Goal: Information Seeking & Learning: Learn about a topic

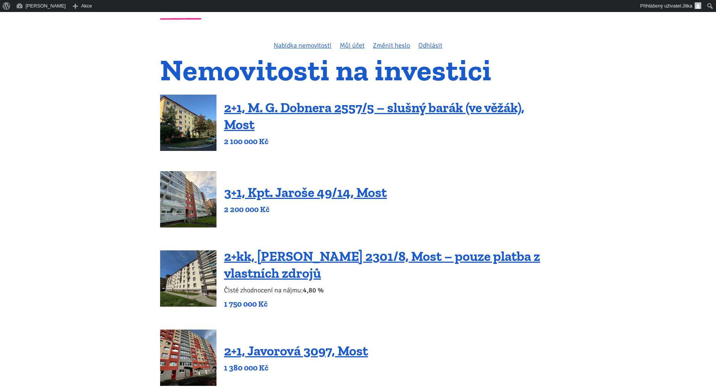
scroll to position [38, 0]
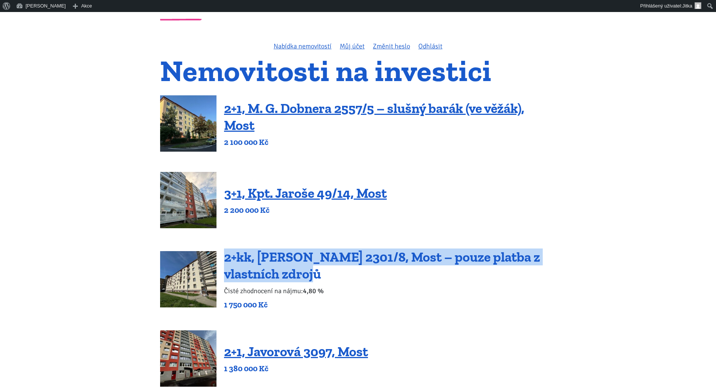
drag, startPoint x: 327, startPoint y: 278, endPoint x: 224, endPoint y: 256, distance: 104.8
click at [224, 256] on h4 "2+kk, [PERSON_NAME] 2301/8, Most – pouze platba z vlastních zdrojů" at bounding box center [390, 266] width 332 height 34
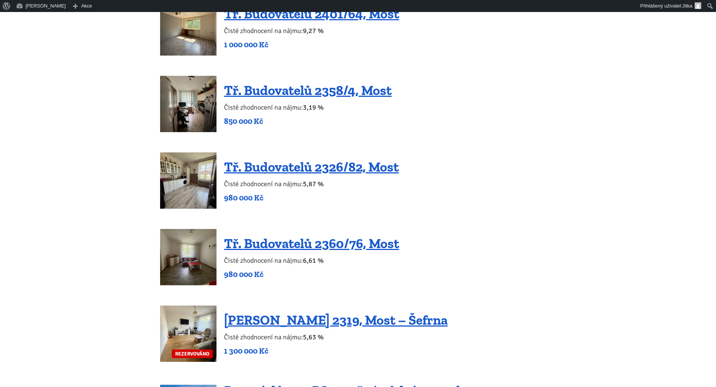
scroll to position [827, 0]
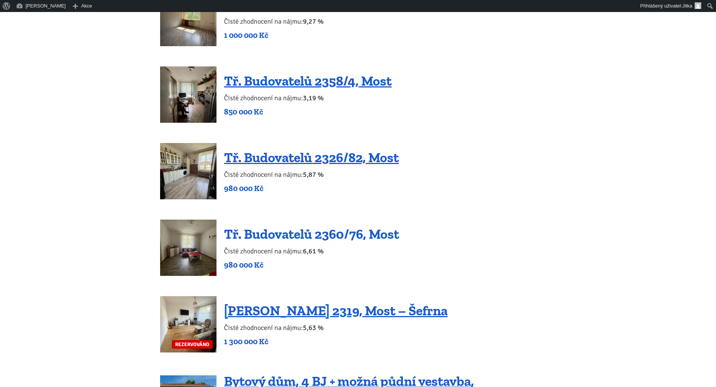
click at [299, 237] on link "Tř. Budovatelů 2360/76, Most" at bounding box center [311, 234] width 175 height 16
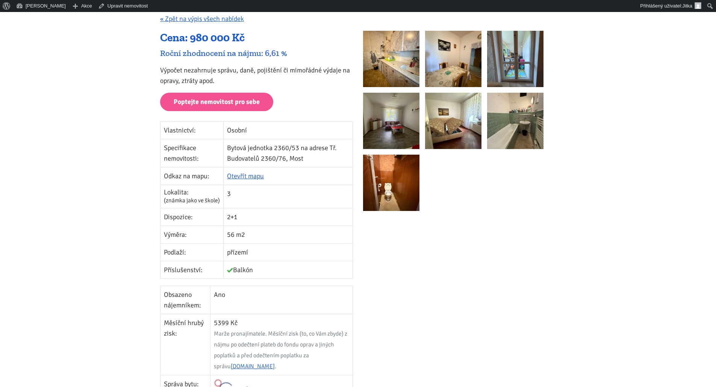
scroll to position [75, 0]
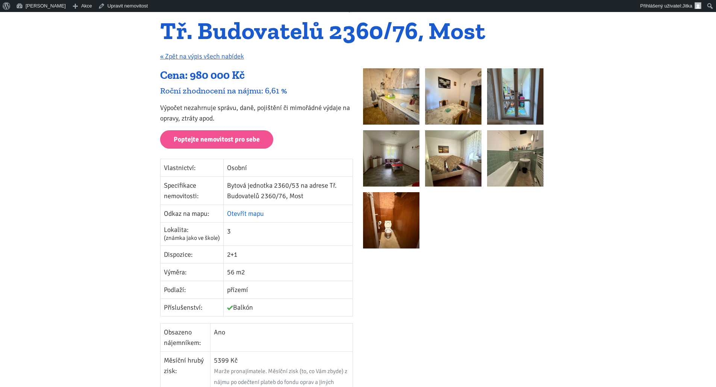
click at [248, 215] on link "Otevřít mapu" at bounding box center [245, 214] width 37 height 8
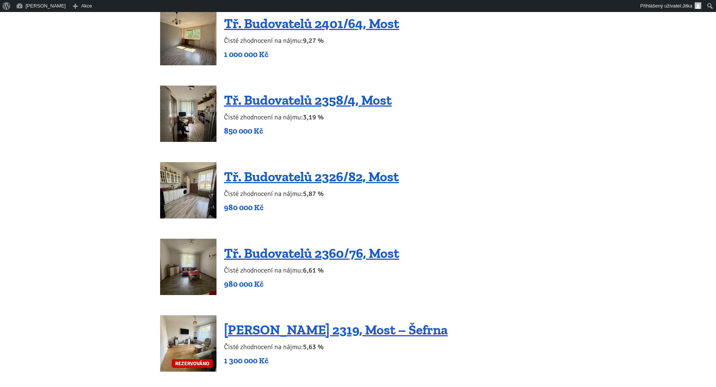
scroll to position [789, 0]
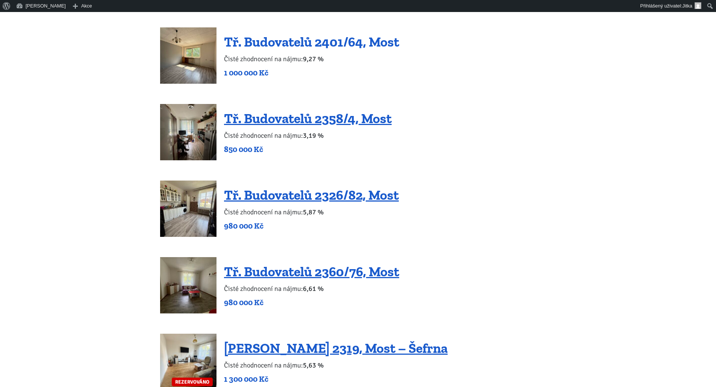
click at [284, 44] on link "Tř. Budovatelů 2401/64, Most" at bounding box center [311, 42] width 175 height 16
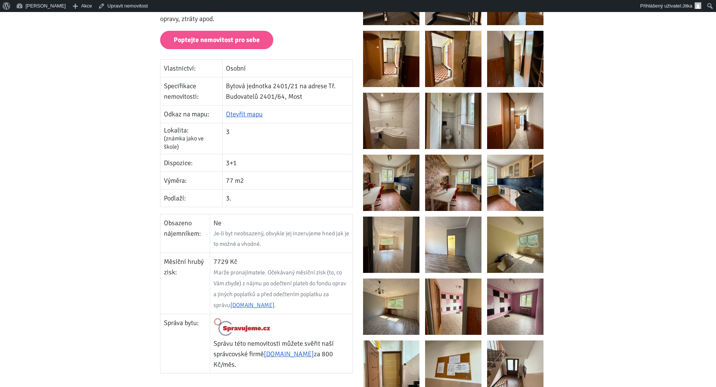
scroll to position [38, 0]
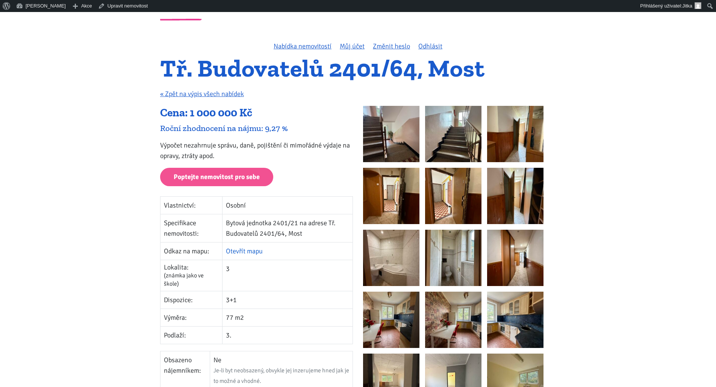
click at [251, 252] on link "Otevřít mapu" at bounding box center [244, 251] width 37 height 8
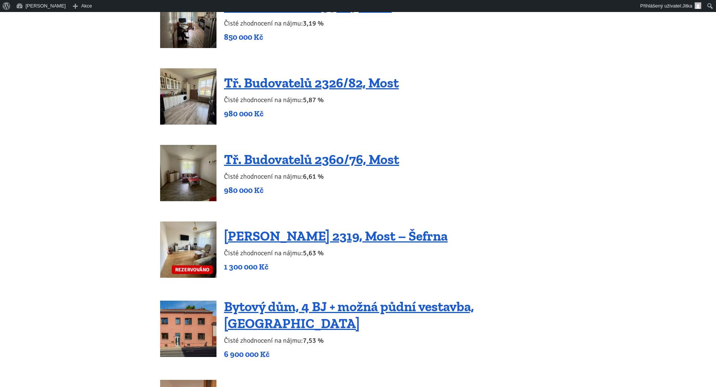
scroll to position [902, 0]
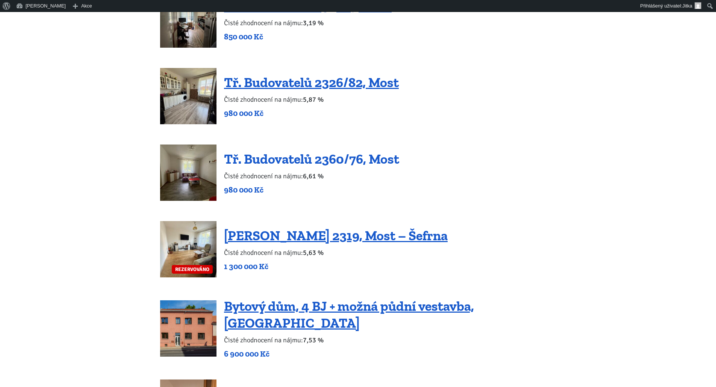
click at [295, 159] on link "Tř. Budovatelů 2360/76, Most" at bounding box center [311, 159] width 175 height 16
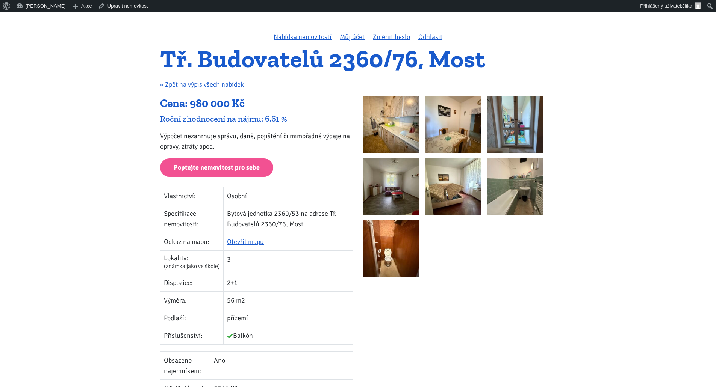
scroll to position [113, 0]
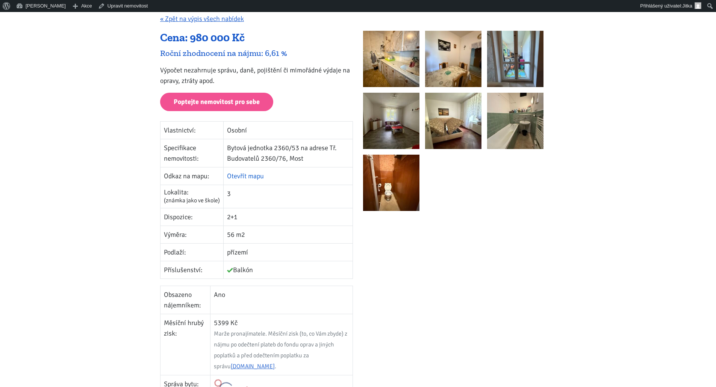
click at [252, 175] on link "Otevřít mapu" at bounding box center [245, 176] width 37 height 8
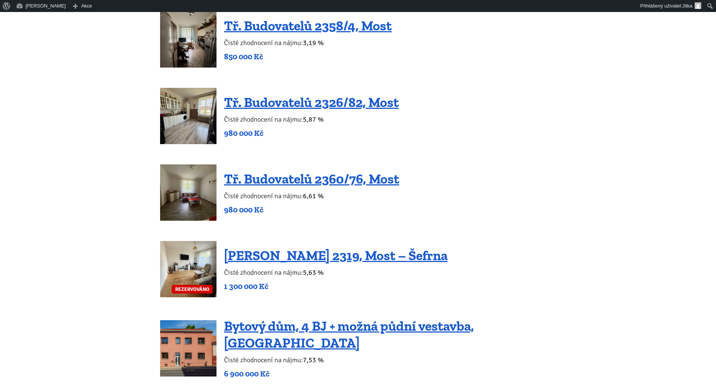
scroll to position [864, 0]
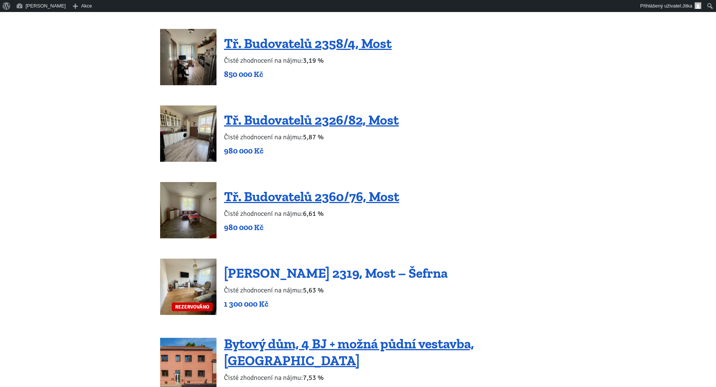
click at [354, 271] on link "[PERSON_NAME] 2319, Most – Šefrna" at bounding box center [336, 273] width 224 height 16
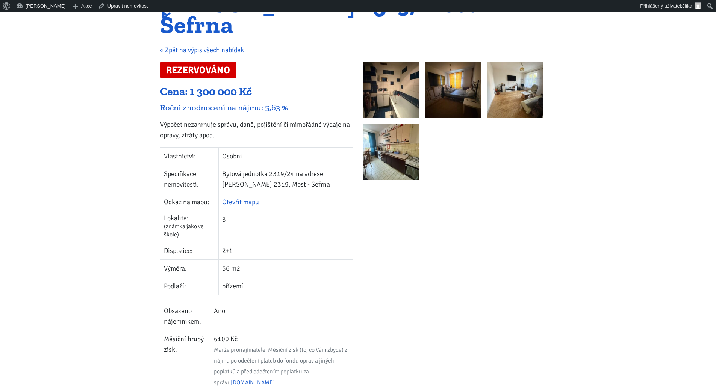
scroll to position [113, 0]
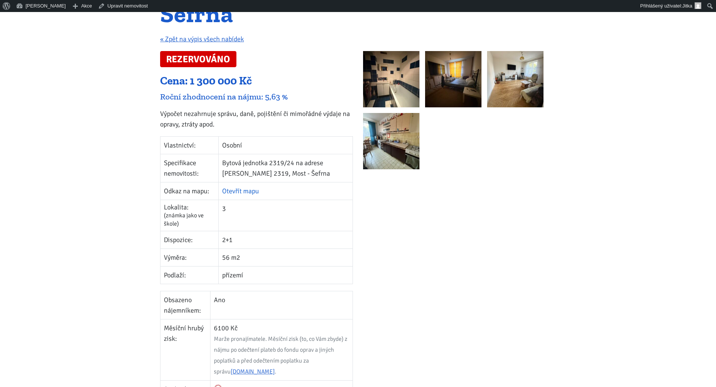
click at [245, 192] on link "Otevřít mapu" at bounding box center [240, 191] width 37 height 8
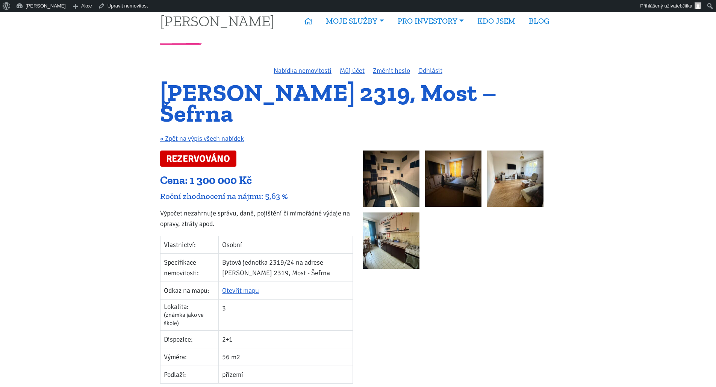
scroll to position [0, 0]
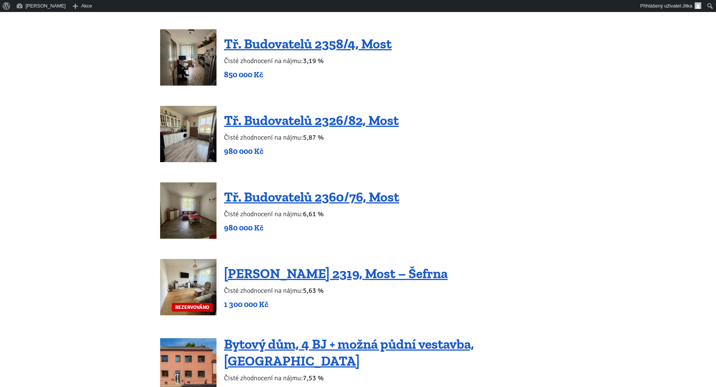
scroll to position [864, 0]
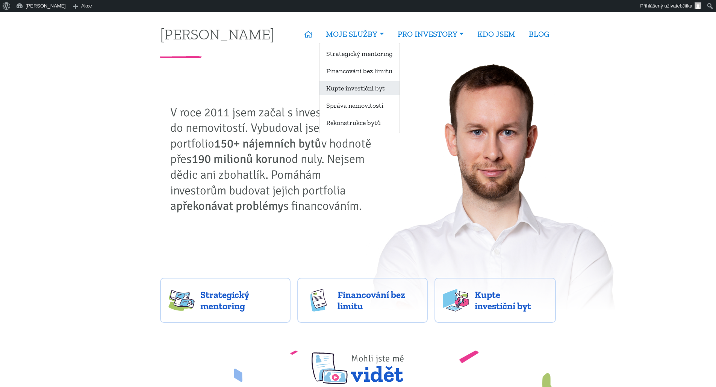
click at [344, 88] on link "Kupte investiční byt" at bounding box center [359, 88] width 80 height 14
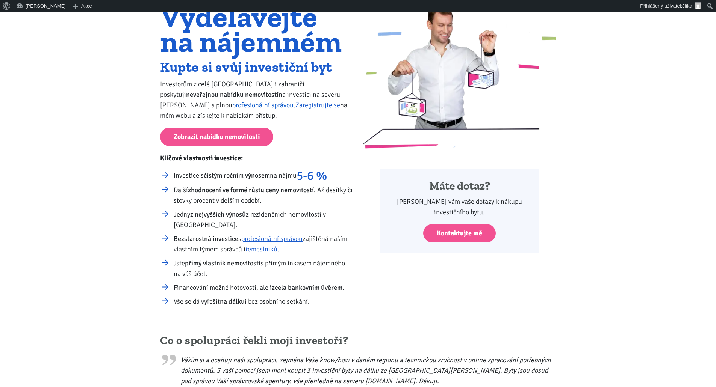
scroll to position [75, 0]
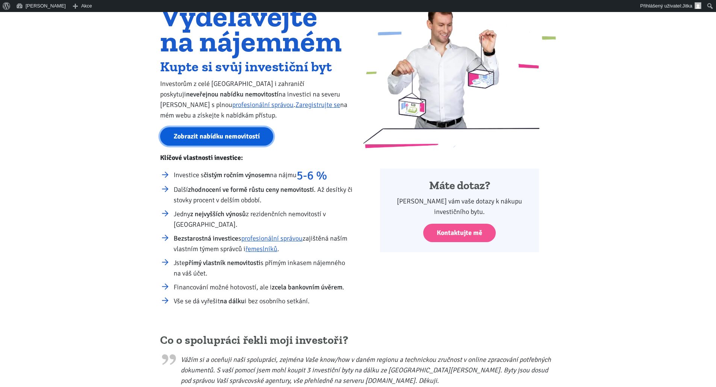
click at [206, 137] on link "Zobrazit nabídku nemovitostí" at bounding box center [216, 136] width 113 height 18
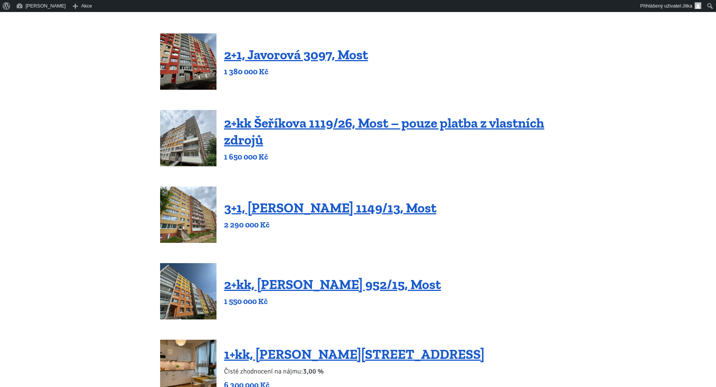
scroll to position [338, 0]
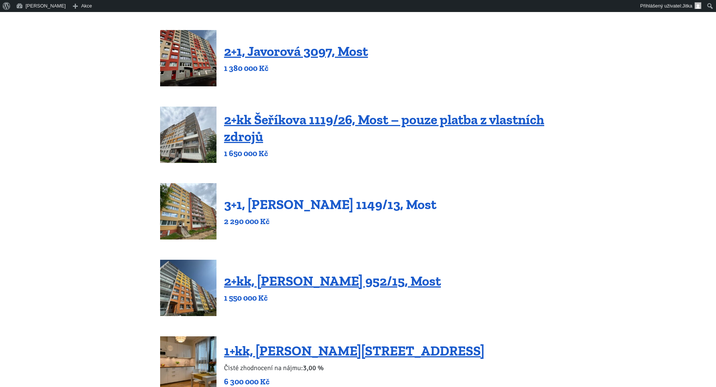
click at [331, 208] on link "3+1, [PERSON_NAME] 1149/13, Most" at bounding box center [330, 205] width 212 height 16
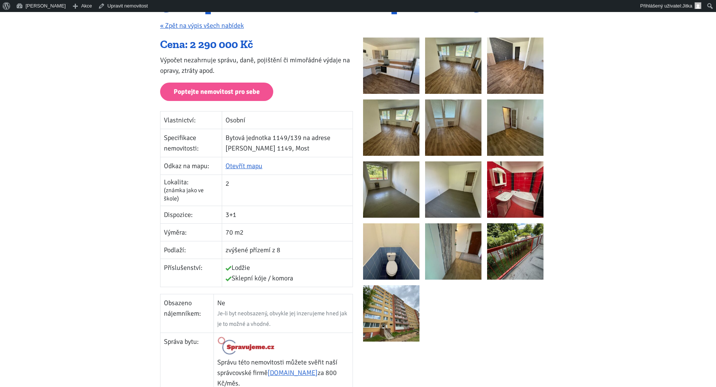
scroll to position [113, 0]
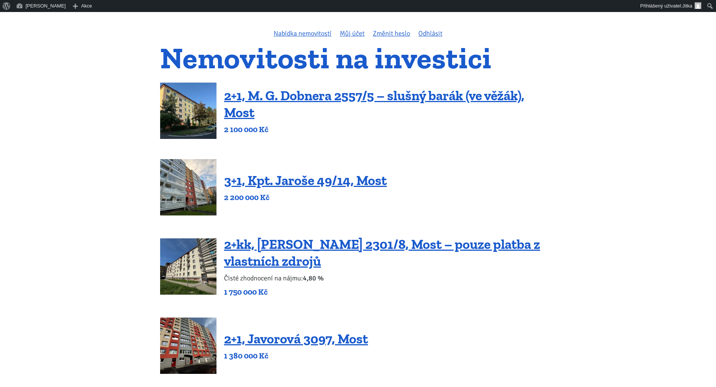
scroll to position [38, 0]
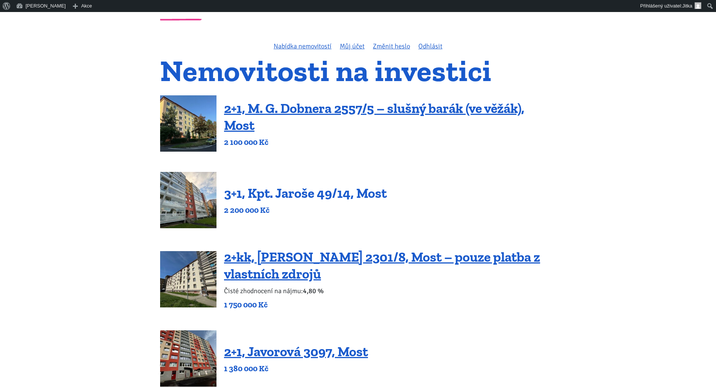
click at [305, 195] on link "3+1, Kpt. Jaroše 49/14, Most" at bounding box center [305, 193] width 163 height 16
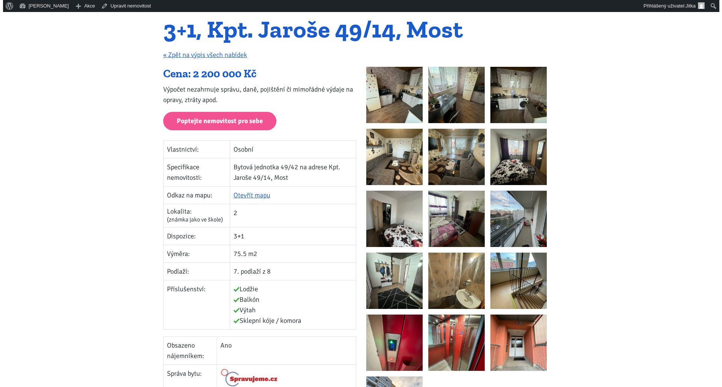
scroll to position [75, 0]
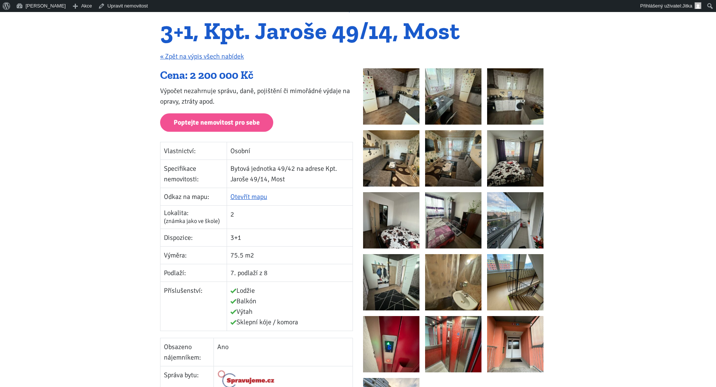
click at [454, 295] on img at bounding box center [453, 282] width 56 height 56
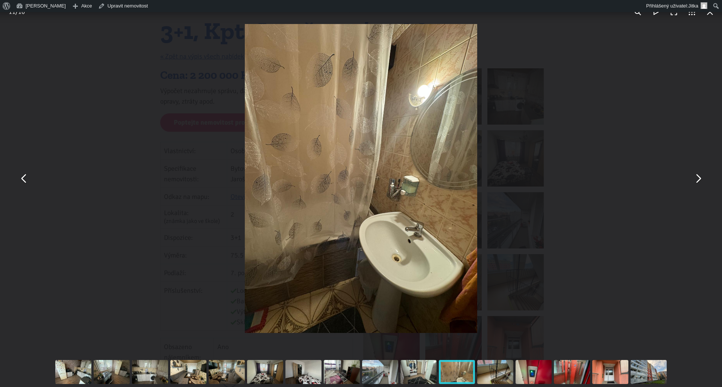
click at [697, 181] on button "You can close this modal content with the ESC key" at bounding box center [697, 179] width 18 height 18
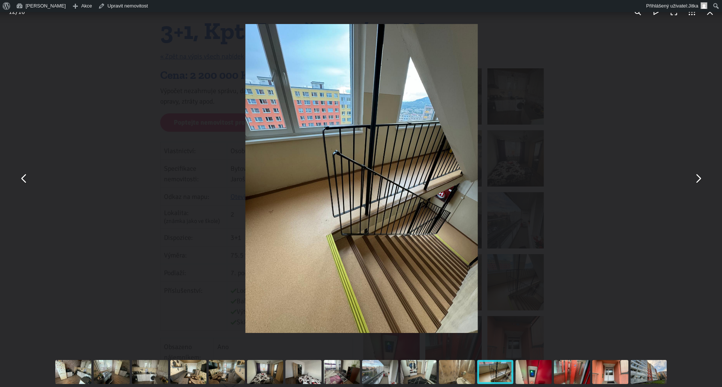
click at [696, 181] on button "You can close this modal content with the ESC key" at bounding box center [697, 179] width 18 height 18
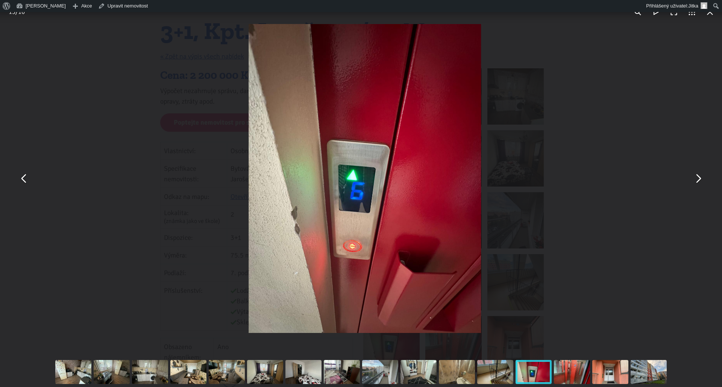
click at [696, 181] on button "You can close this modal content with the ESC key" at bounding box center [697, 179] width 18 height 18
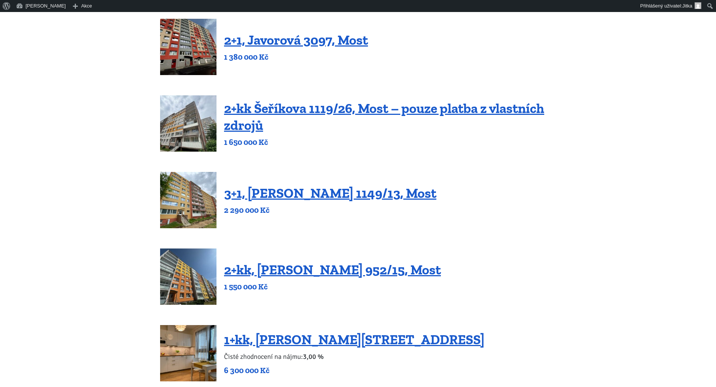
scroll to position [338, 0]
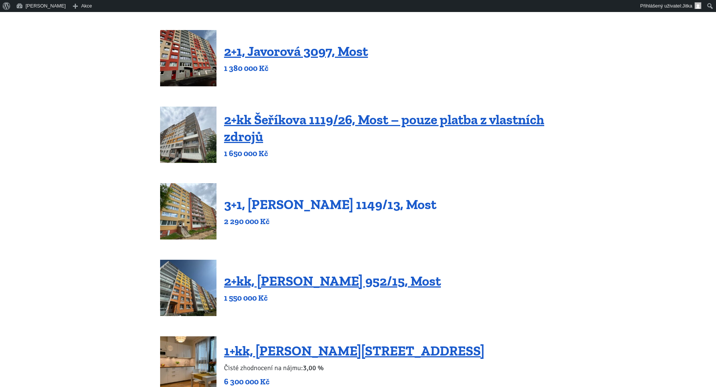
click at [290, 207] on link "3+1, [PERSON_NAME] 1149/13, Most" at bounding box center [330, 205] width 212 height 16
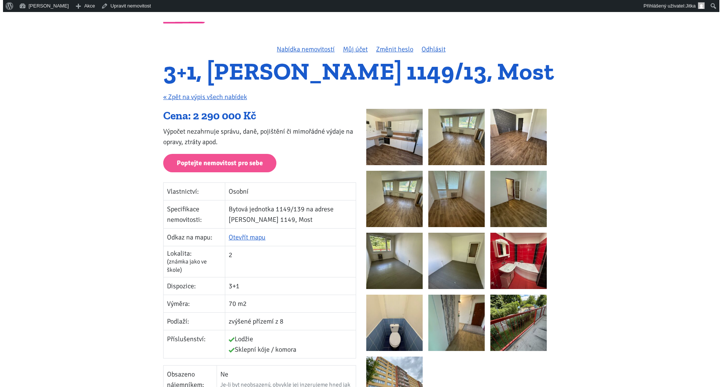
scroll to position [75, 0]
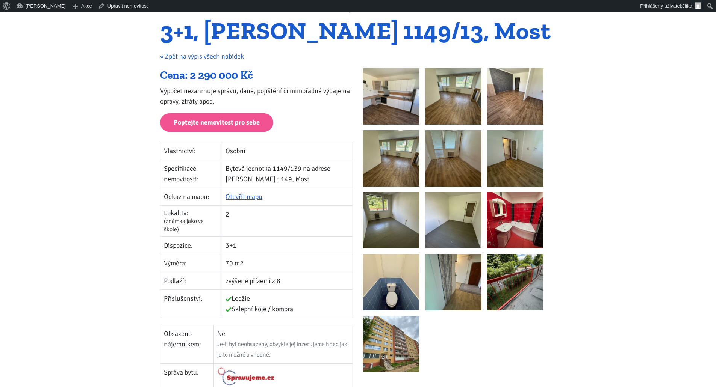
click at [390, 101] on img at bounding box center [391, 96] width 56 height 56
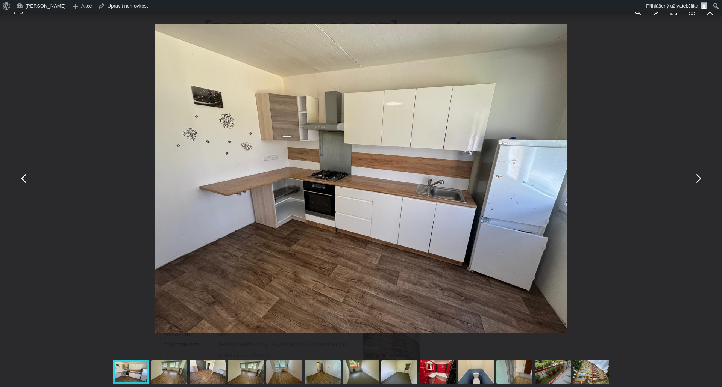
click at [698, 179] on button "You can close this modal content with the ESC key" at bounding box center [697, 179] width 18 height 18
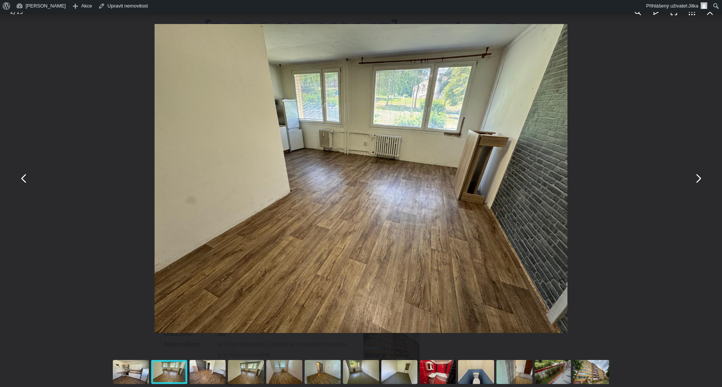
click at [696, 176] on button "You can close this modal content with the ESC key" at bounding box center [697, 179] width 18 height 18
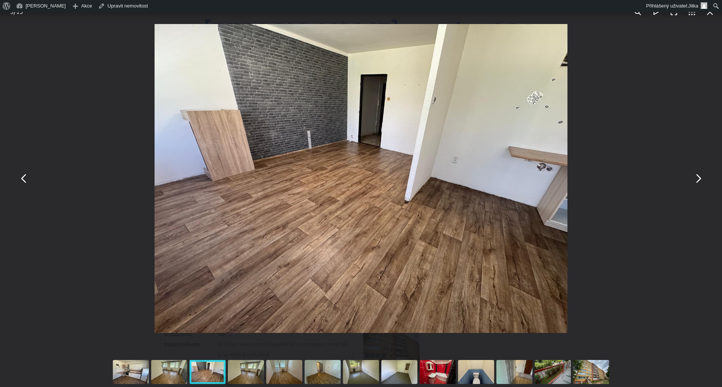
click at [696, 176] on button "You can close this modal content with the ESC key" at bounding box center [697, 179] width 18 height 18
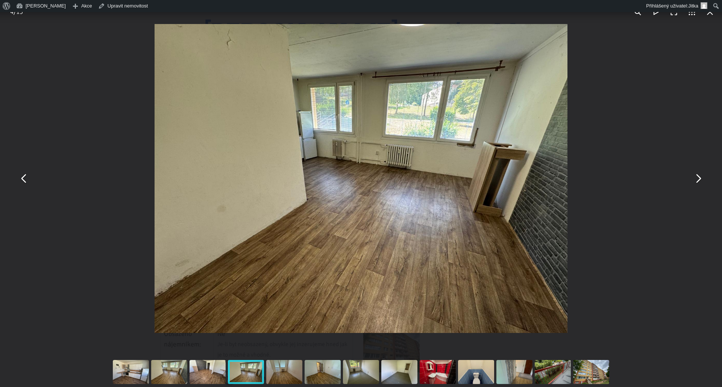
click at [696, 176] on button "You can close this modal content with the ESC key" at bounding box center [697, 179] width 18 height 18
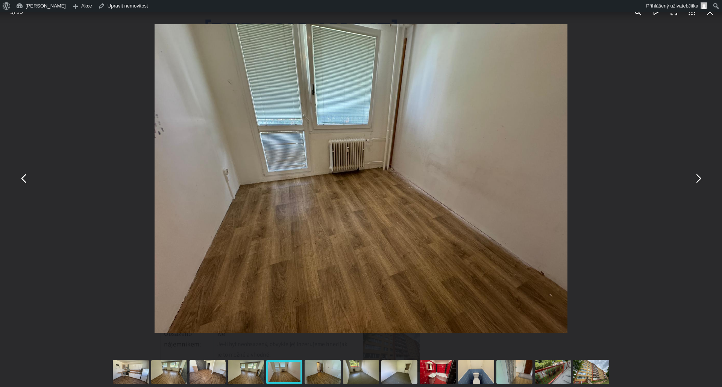
click at [696, 177] on button "You can close this modal content with the ESC key" at bounding box center [697, 179] width 18 height 18
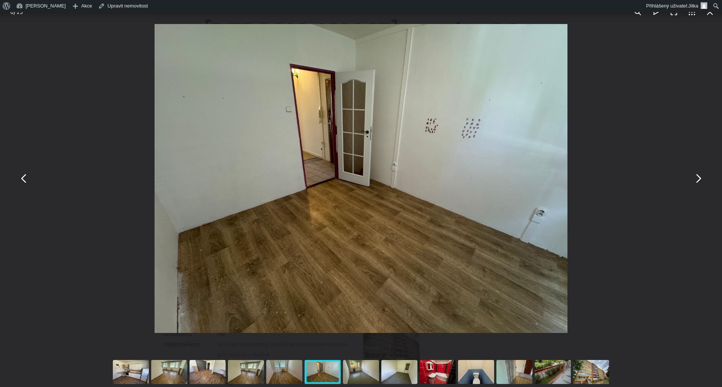
click at [696, 177] on button "You can close this modal content with the ESC key" at bounding box center [697, 179] width 18 height 18
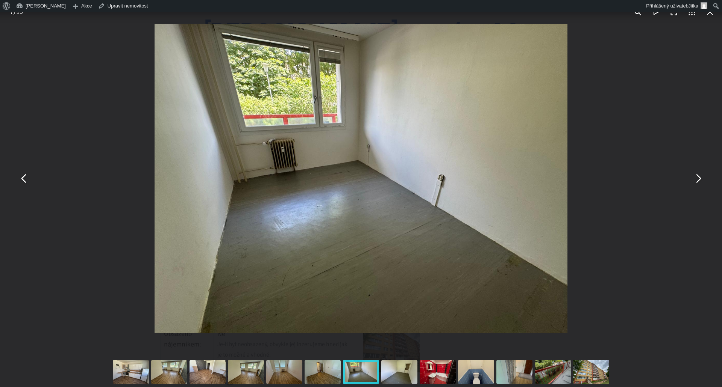
click at [696, 177] on button "You can close this modal content with the ESC key" at bounding box center [697, 179] width 18 height 18
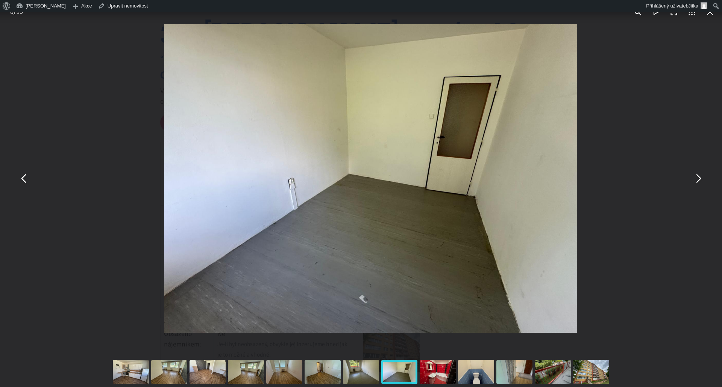
click at [695, 177] on button "You can close this modal content with the ESC key" at bounding box center [697, 179] width 18 height 18
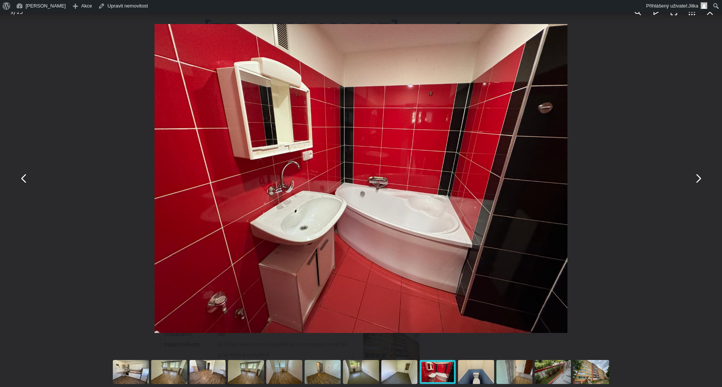
click at [700, 182] on button "You can close this modal content with the ESC key" at bounding box center [697, 179] width 18 height 18
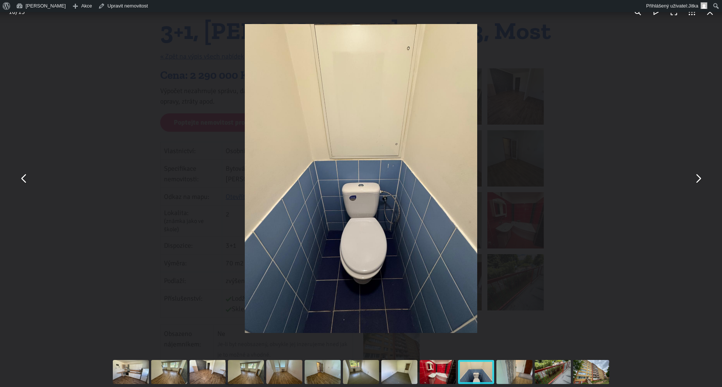
click at [700, 182] on button "You can close this modal content with the ESC key" at bounding box center [697, 179] width 18 height 18
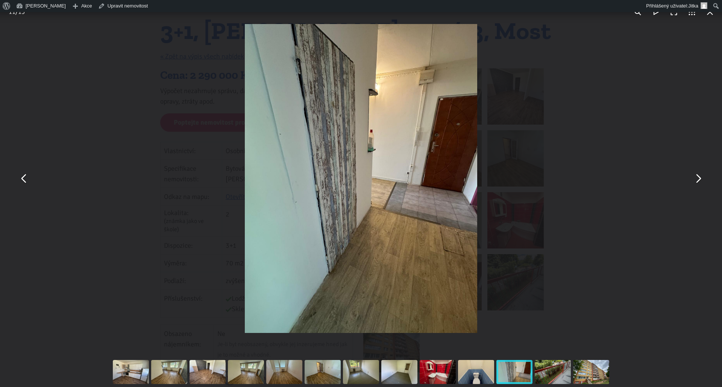
click at [701, 182] on button "You can close this modal content with the ESC key" at bounding box center [697, 179] width 18 height 18
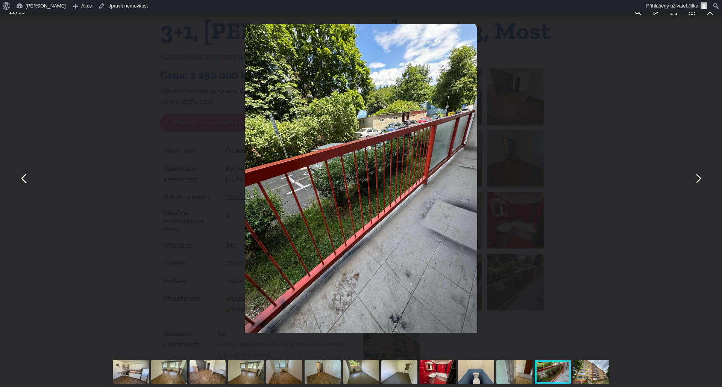
click at [701, 182] on button "You can close this modal content with the ESC key" at bounding box center [697, 179] width 18 height 18
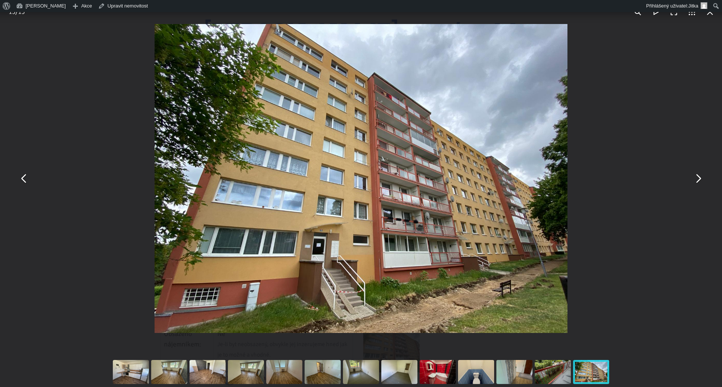
click at [701, 182] on button "You can close this modal content with the ESC key" at bounding box center [697, 179] width 18 height 18
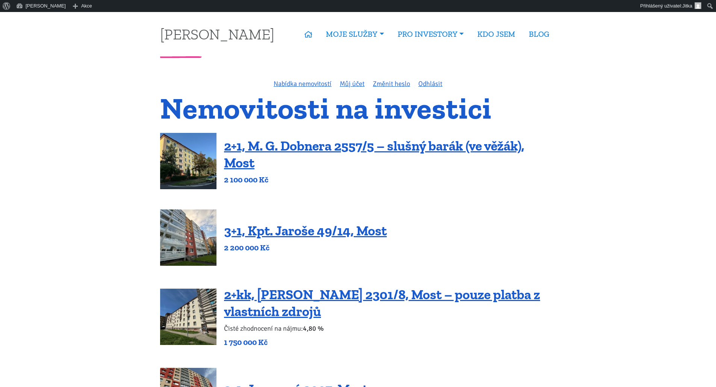
scroll to position [338, 0]
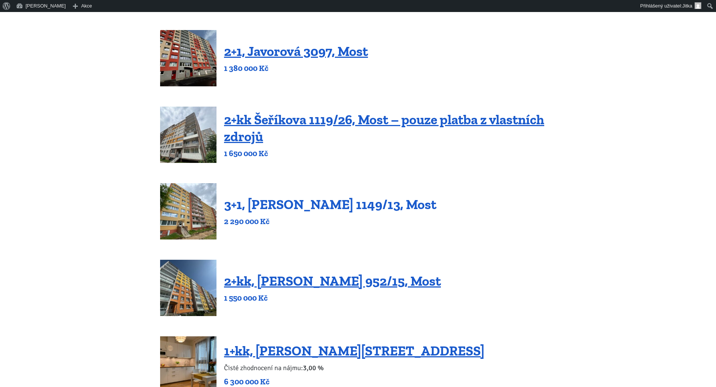
click at [288, 209] on link "3+1, Jaroslava Haška 1149/13, Most" at bounding box center [330, 205] width 212 height 16
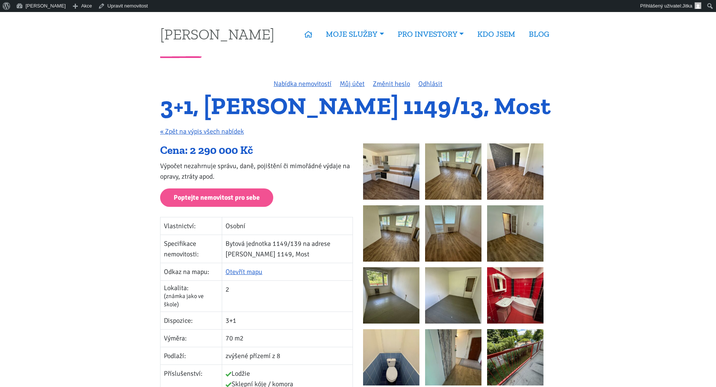
click at [444, 219] on img at bounding box center [453, 234] width 56 height 56
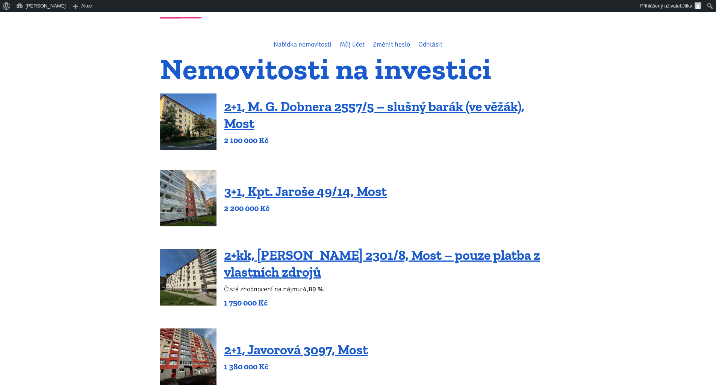
scroll to position [38, 0]
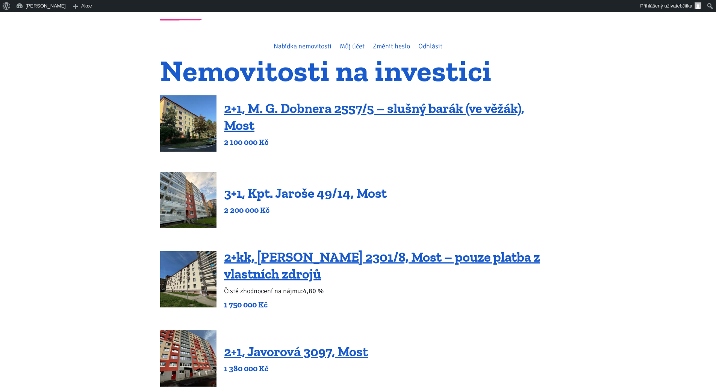
click at [336, 194] on link "3+1, Kpt. Jaroše 49/14, Most" at bounding box center [305, 193] width 163 height 16
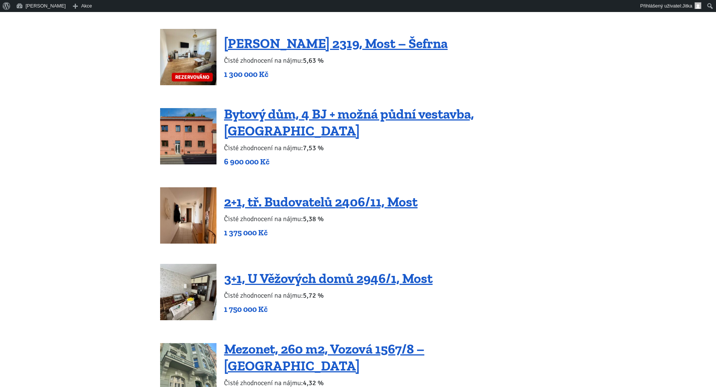
scroll to position [1015, 0]
